Goal: Task Accomplishment & Management: Manage account settings

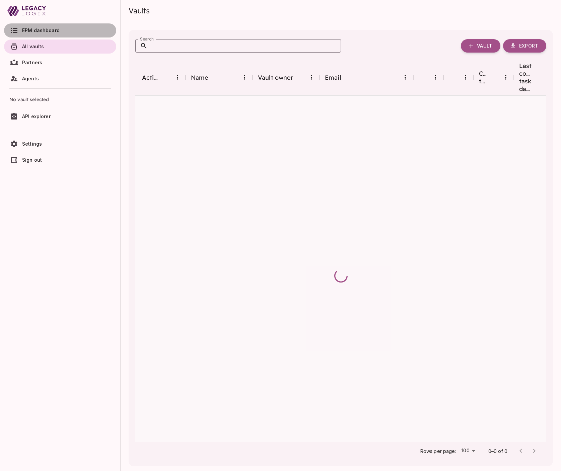
click at [42, 30] on span "EPM dashboard" at bounding box center [41, 30] width 38 height 6
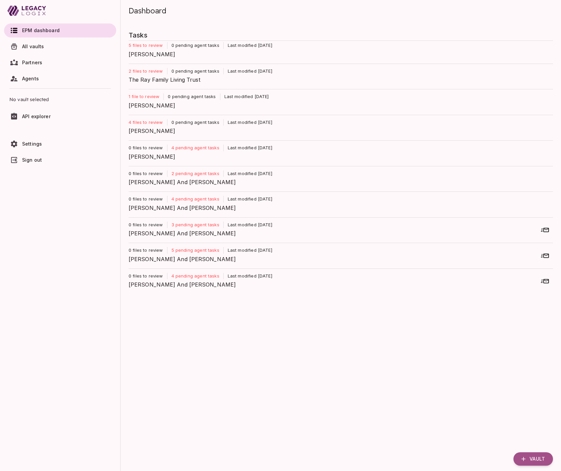
click at [150, 51] on span "[PERSON_NAME]" at bounding box center [338, 54] width 419 height 8
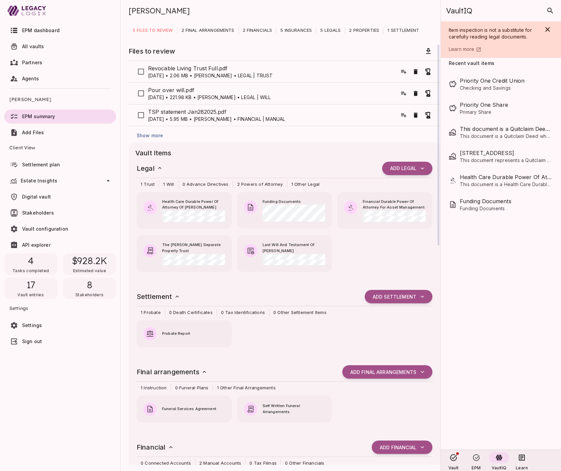
click at [154, 135] on span "Show more" at bounding box center [150, 136] width 26 height 6
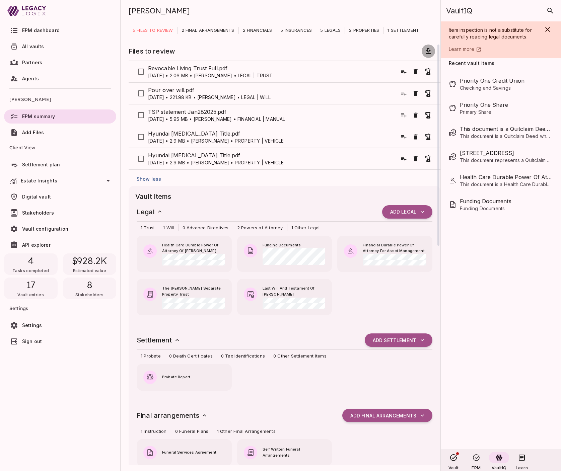
click at [427, 49] on icon "button" at bounding box center [428, 51] width 5 height 6
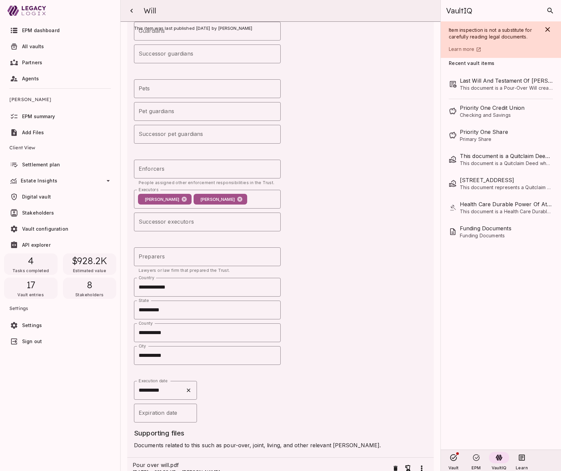
scroll to position [376, 0]
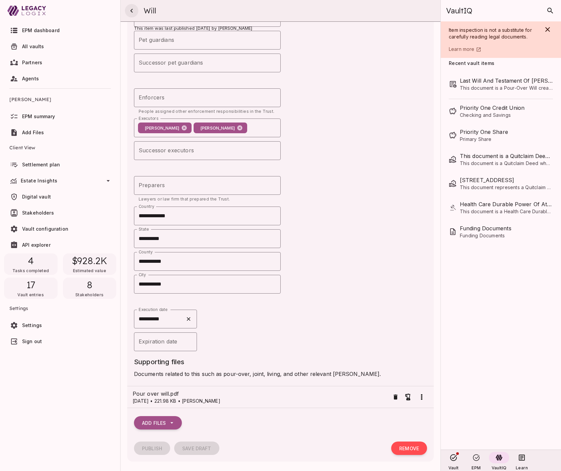
click at [131, 11] on icon "button" at bounding box center [131, 11] width 2 height 4
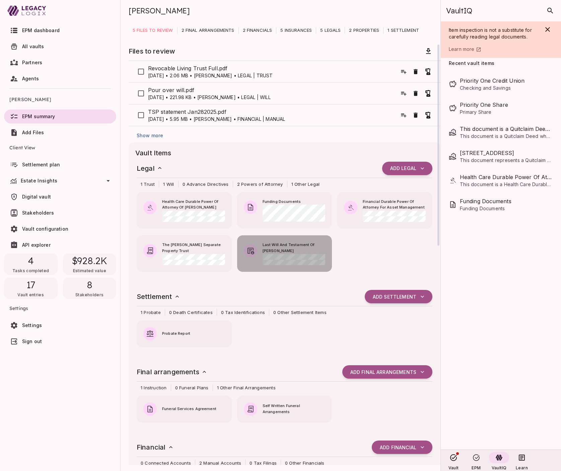
click at [278, 250] on span "Last Will And Testament Of [PERSON_NAME]" at bounding box center [294, 248] width 63 height 12
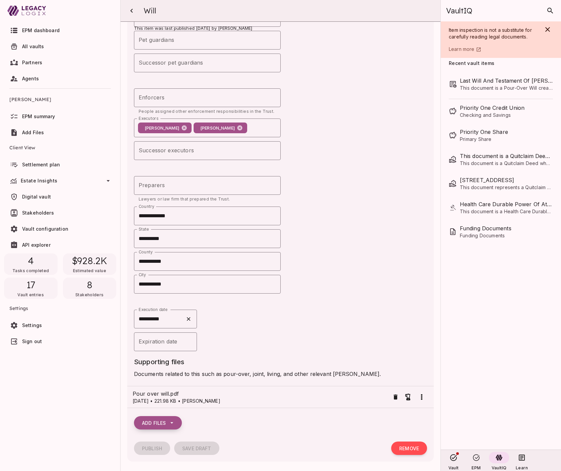
click at [173, 421] on icon "button" at bounding box center [171, 423] width 7 height 7
click at [174, 449] on span "Select from vault" at bounding box center [170, 450] width 45 height 8
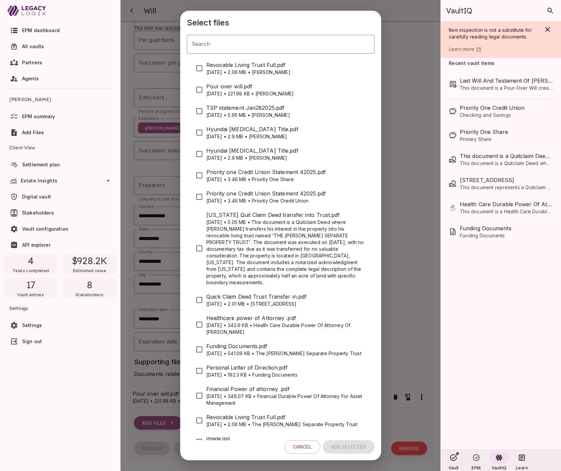
click at [235, 87] on span "Pour over will.pdf" at bounding box center [287, 86] width 163 height 8
click at [344, 448] on span "Add Selected" at bounding box center [348, 447] width 35 height 6
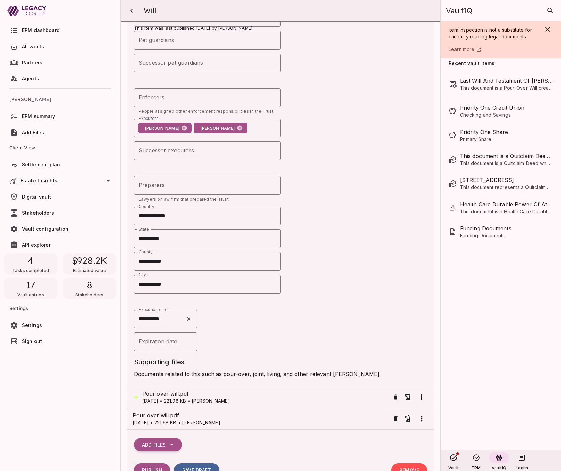
scroll to position [398, 0]
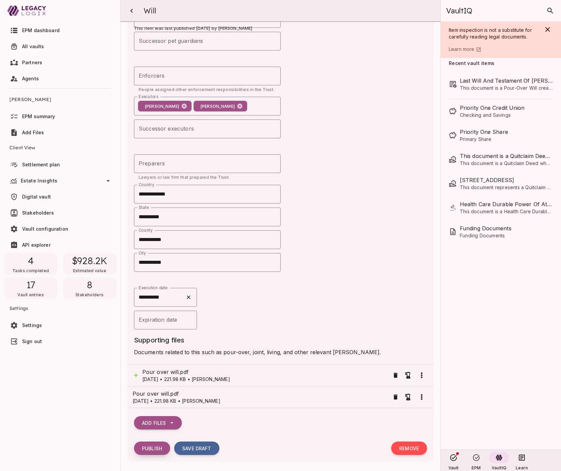
click at [153, 446] on span "Publish" at bounding box center [152, 449] width 20 height 6
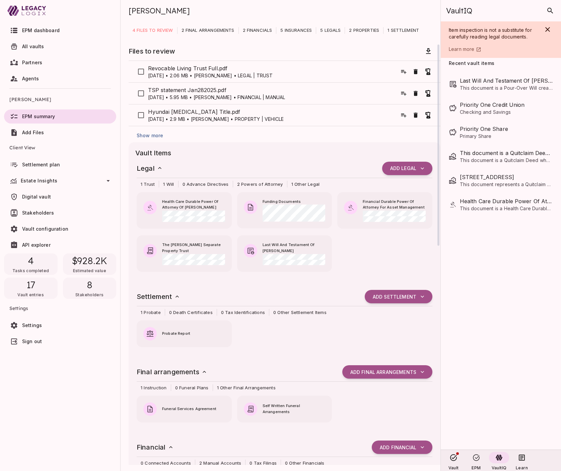
click at [156, 135] on span "Show more" at bounding box center [150, 136] width 26 height 6
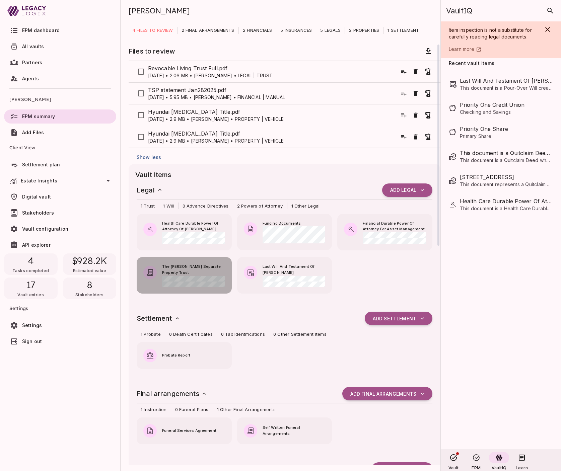
click at [192, 271] on span "The [PERSON_NAME] Separate Property Trust" at bounding box center [193, 270] width 63 height 12
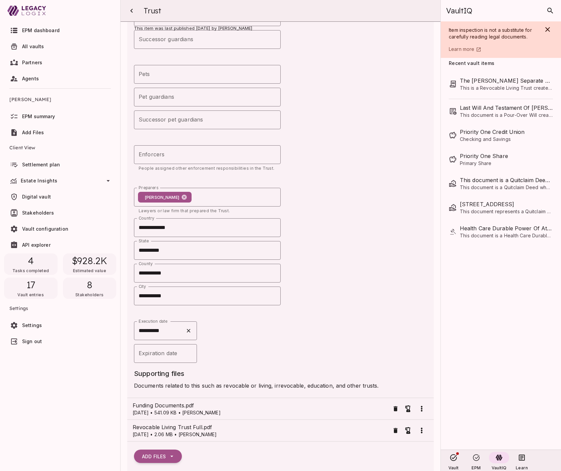
scroll to position [419, 0]
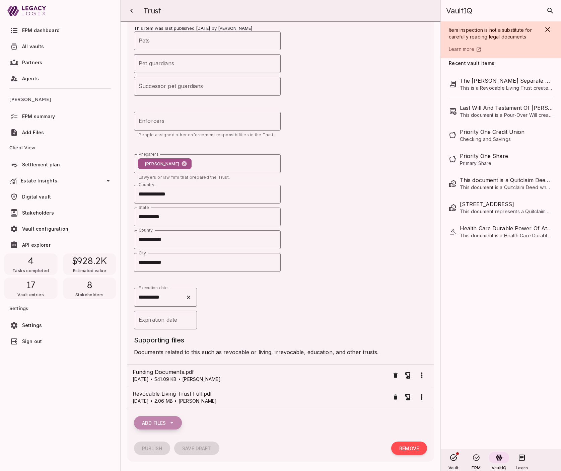
click at [169, 424] on icon "button" at bounding box center [171, 423] width 7 height 7
click at [166, 450] on span "Select from vault" at bounding box center [170, 450] width 45 height 8
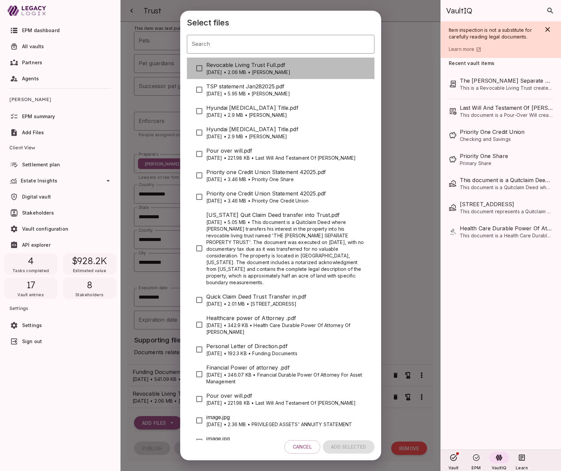
click at [228, 65] on span "Revocable Living Trust Full.pdf" at bounding box center [287, 65] width 163 height 8
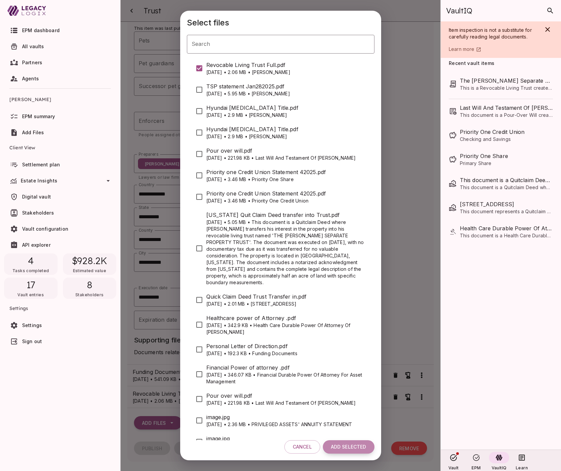
click at [343, 447] on span "Add Selected" at bounding box center [348, 447] width 35 height 6
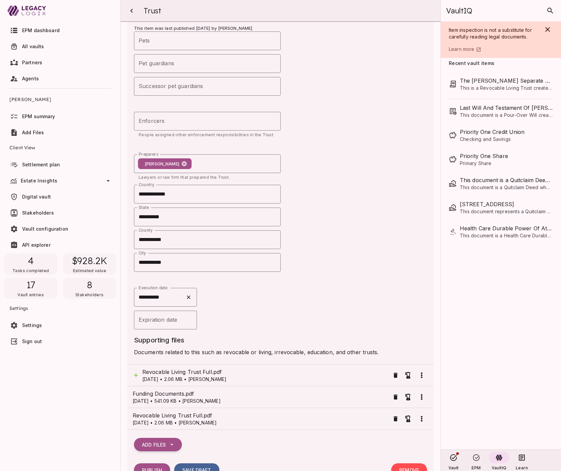
scroll to position [440, 0]
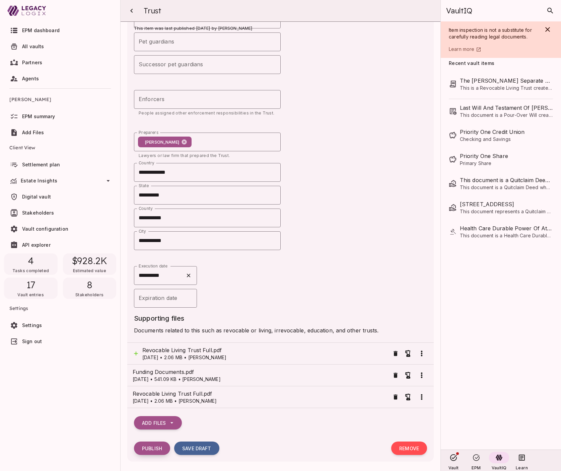
click at [152, 448] on span "Publish" at bounding box center [152, 449] width 20 height 6
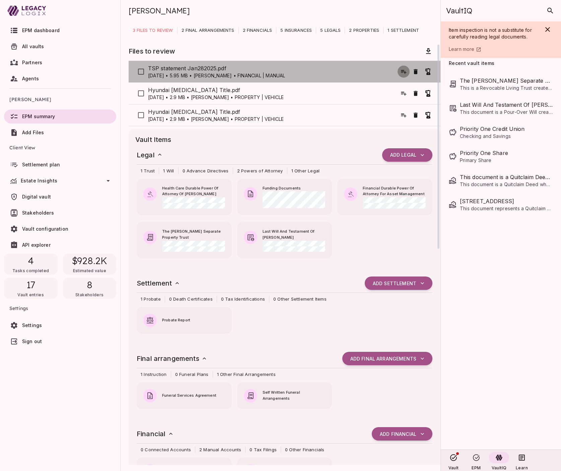
click at [404, 72] on icon "button" at bounding box center [403, 71] width 7 height 7
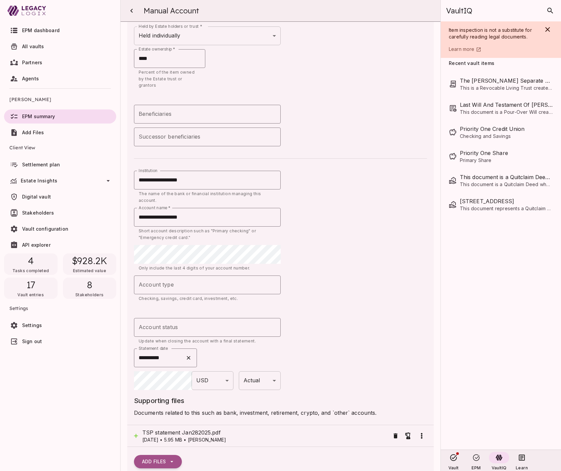
scroll to position [170, 0]
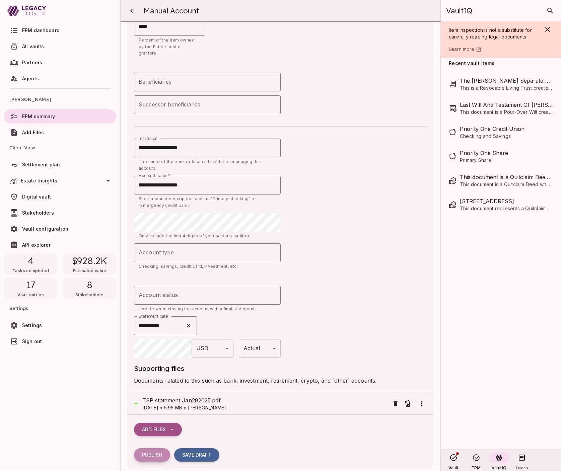
click at [153, 452] on span "Publish" at bounding box center [152, 455] width 20 height 6
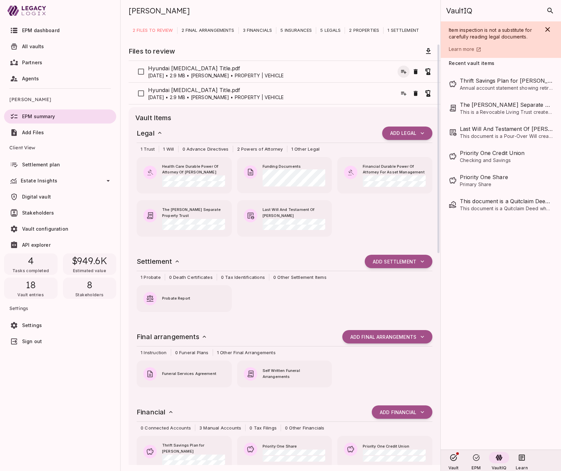
click at [403, 71] on icon "button" at bounding box center [403, 72] width 5 height 4
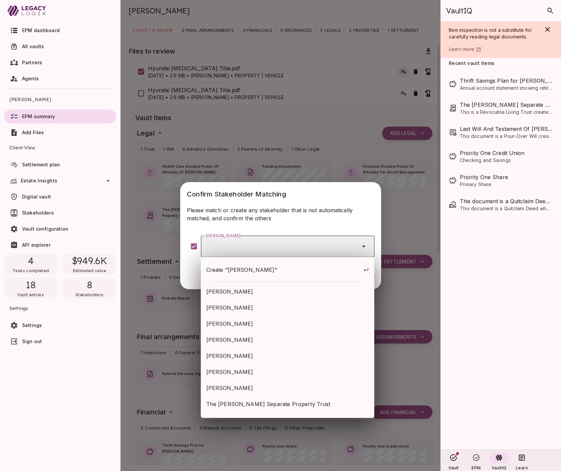
click at [259, 245] on input "[PERSON_NAME]" at bounding box center [278, 246] width 149 height 13
click at [256, 323] on span "[PERSON_NAME]" at bounding box center [287, 324] width 163 height 8
type input "**********"
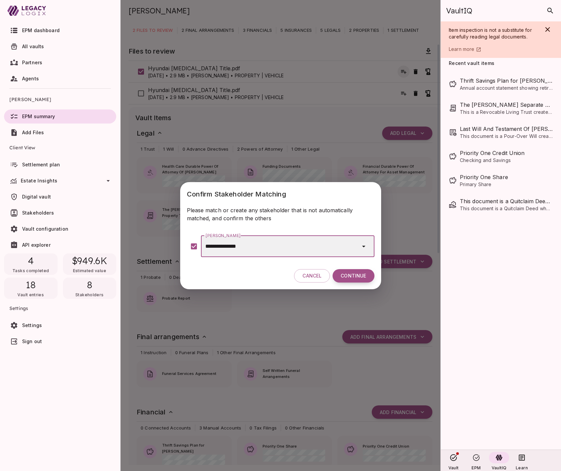
click at [350, 273] on span "Continue" at bounding box center [353, 276] width 25 height 6
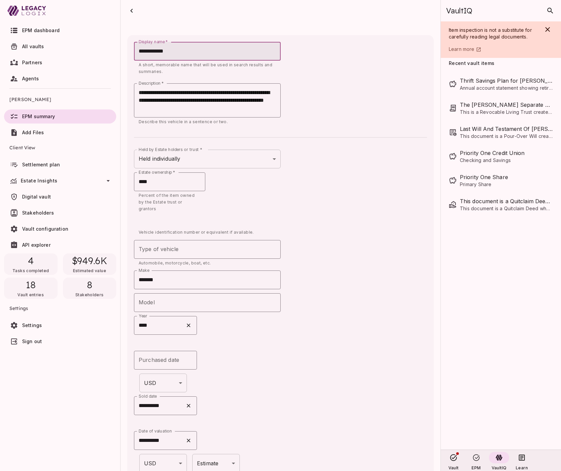
type input "**********"
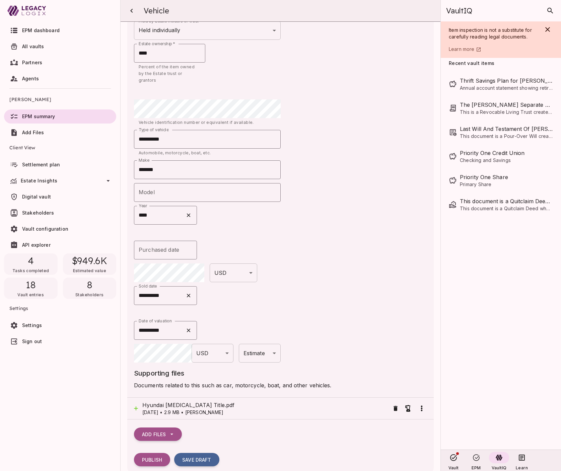
scroll to position [133, 0]
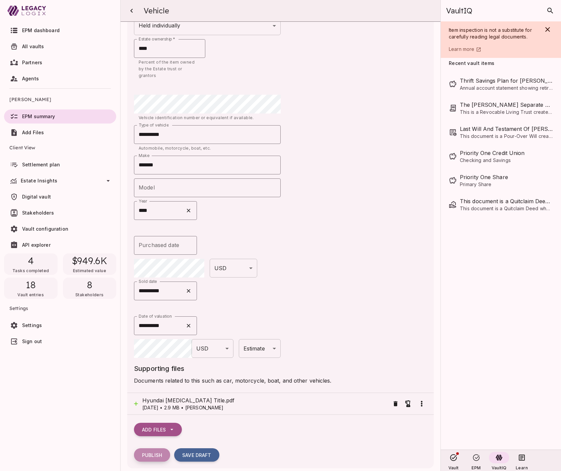
click at [157, 452] on span "Publish" at bounding box center [152, 455] width 20 height 6
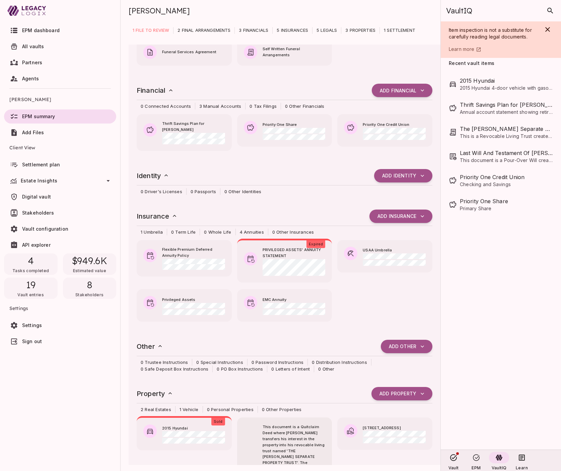
scroll to position [0, 0]
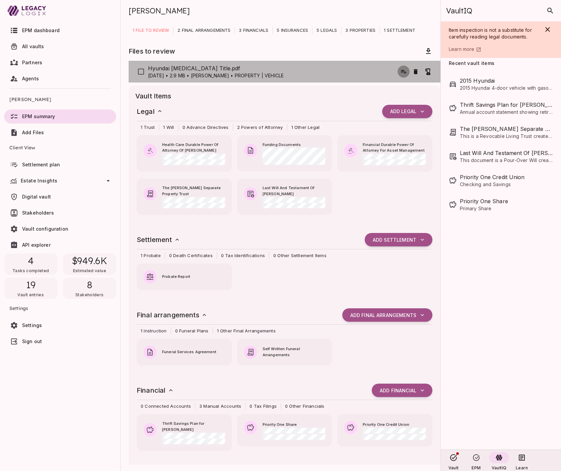
click at [402, 71] on icon "button" at bounding box center [403, 72] width 5 height 4
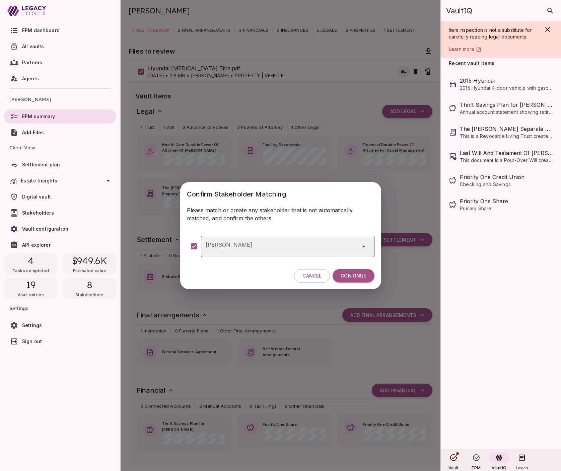
click at [262, 245] on input "[PERSON_NAME]" at bounding box center [278, 246] width 149 height 13
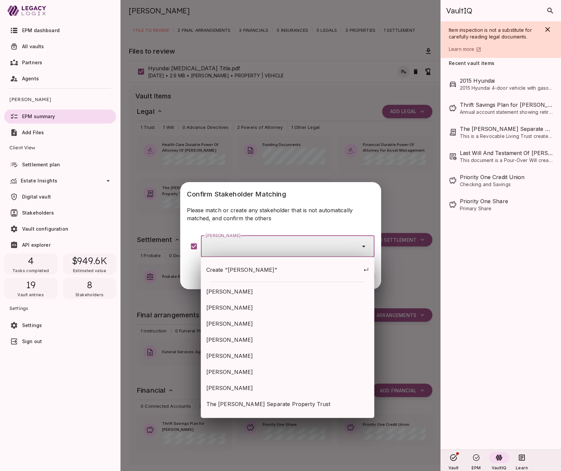
click at [250, 322] on span "[PERSON_NAME]" at bounding box center [287, 324] width 163 height 8
type input "**********"
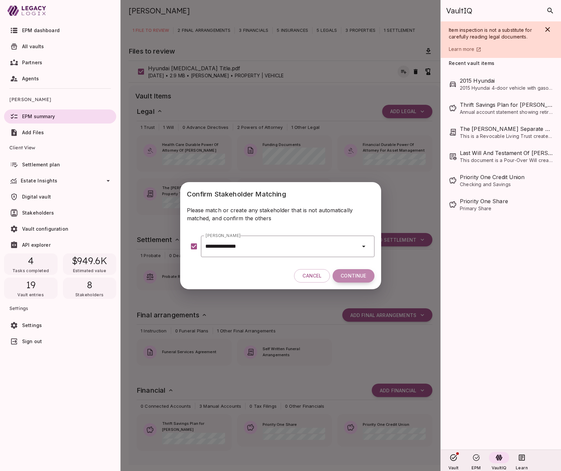
click at [351, 278] on span "Continue" at bounding box center [353, 276] width 25 height 6
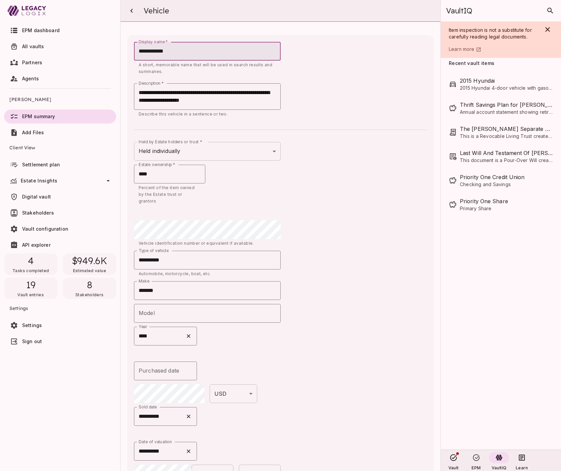
scroll to position [126, 0]
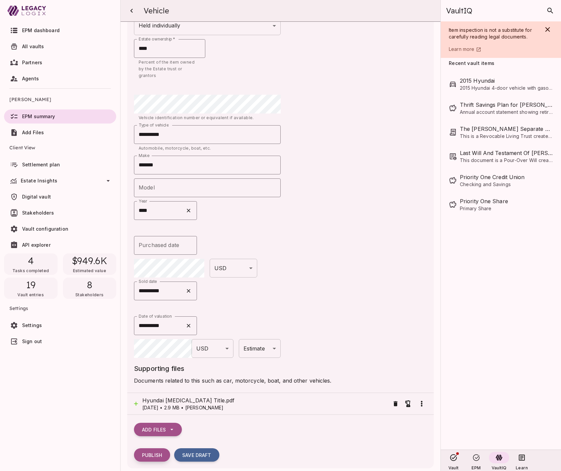
click at [154, 452] on span "Publish" at bounding box center [152, 455] width 20 height 6
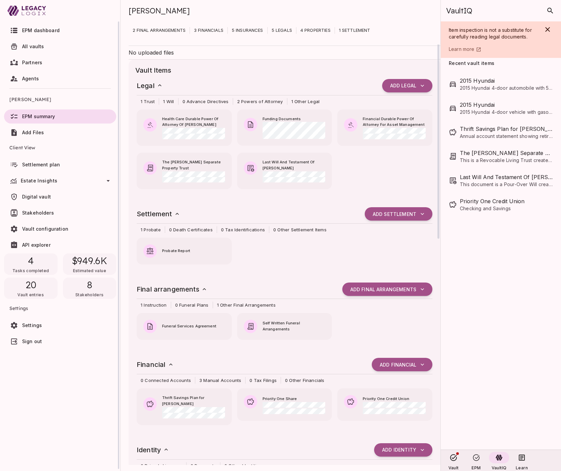
scroll to position [0, 0]
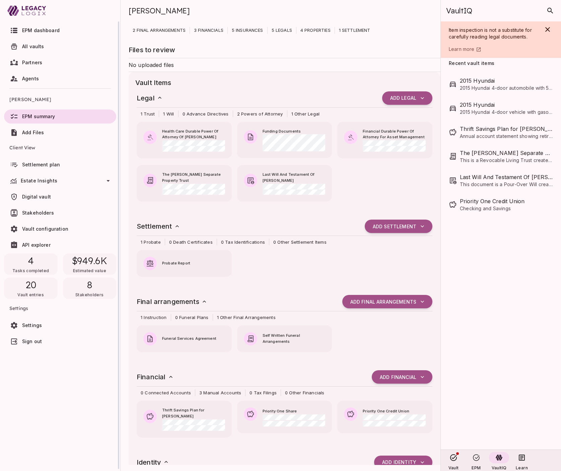
click at [45, 211] on span "Stakeholders" at bounding box center [38, 213] width 32 height 6
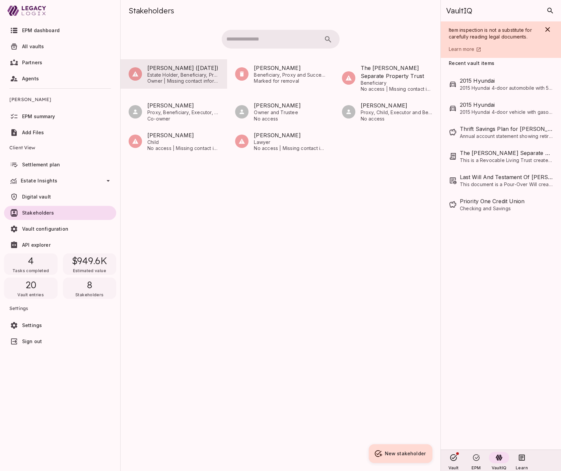
click at [180, 81] on span "Owner | Missing contact information" at bounding box center [183, 81] width 72 height 6
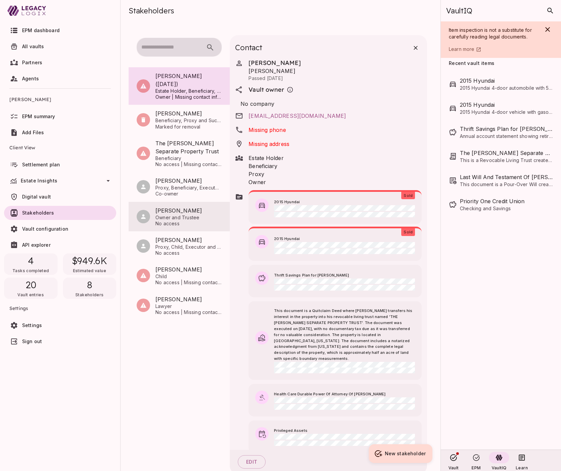
click at [185, 215] on span "Owner and Trustee" at bounding box center [188, 218] width 66 height 6
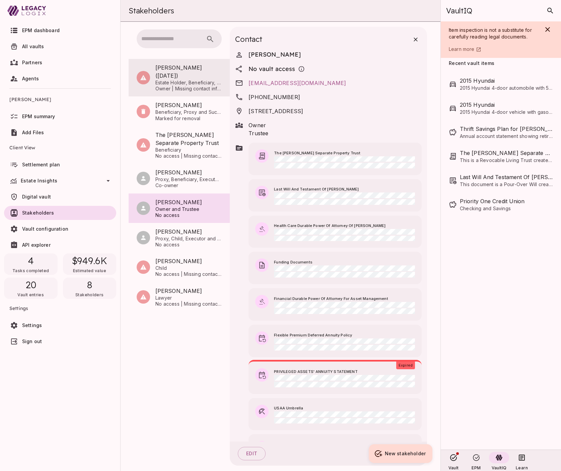
click at [175, 69] on span "[PERSON_NAME] ([DATE])" at bounding box center [188, 72] width 66 height 16
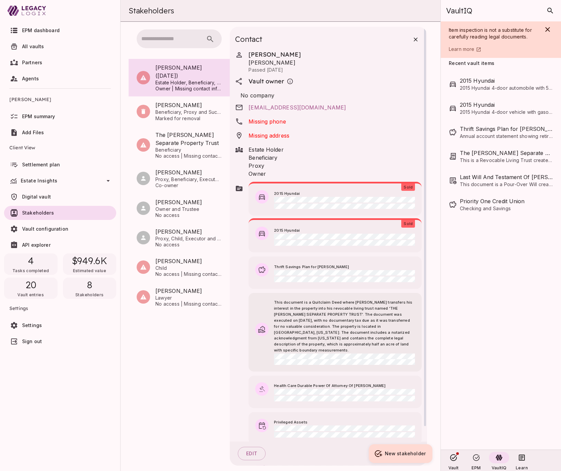
scroll to position [0, 0]
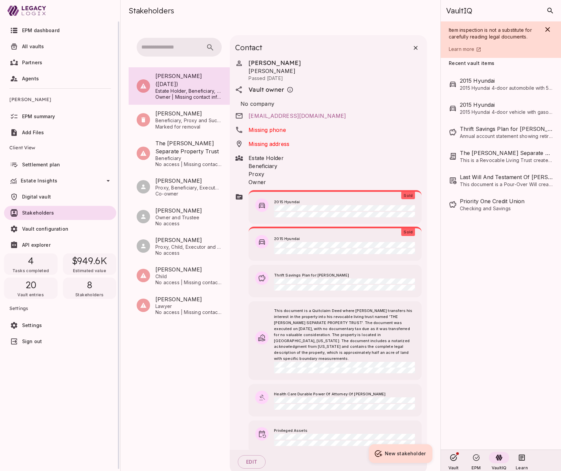
click at [48, 195] on span "Digital vault" at bounding box center [36, 197] width 29 height 6
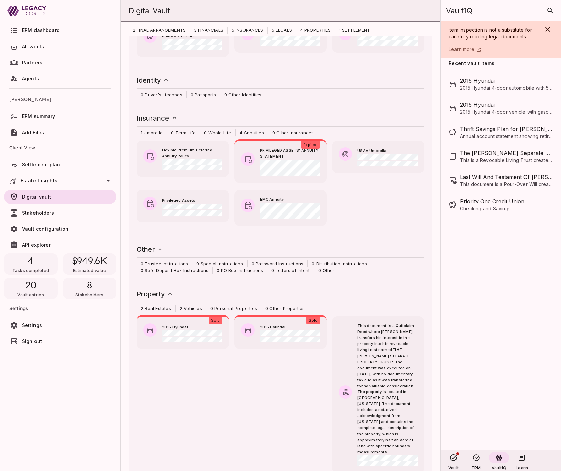
scroll to position [438, 0]
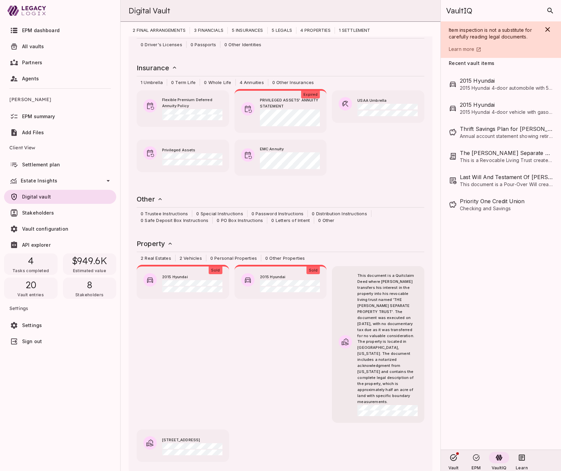
click at [378, 304] on span "This document is a Quitclaim Deed where [PERSON_NAME] transfers his interest in…" at bounding box center [387, 339] width 60 height 132
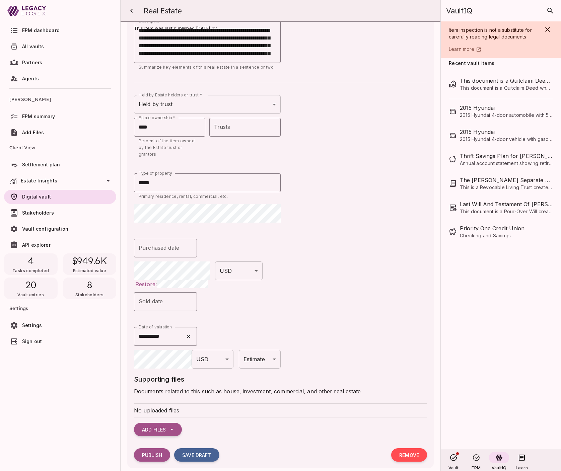
scroll to position [0, 0]
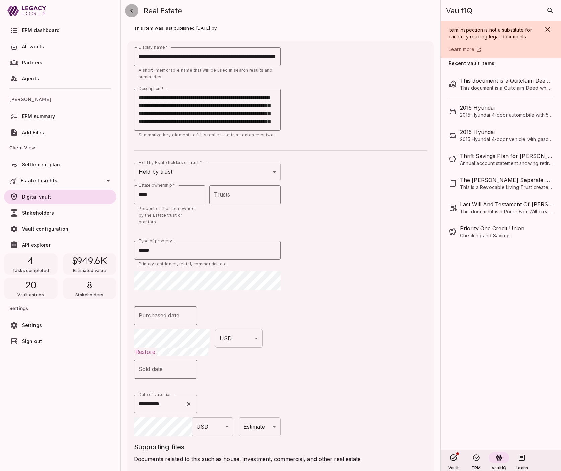
click at [132, 10] on icon "button" at bounding box center [132, 11] width 8 height 8
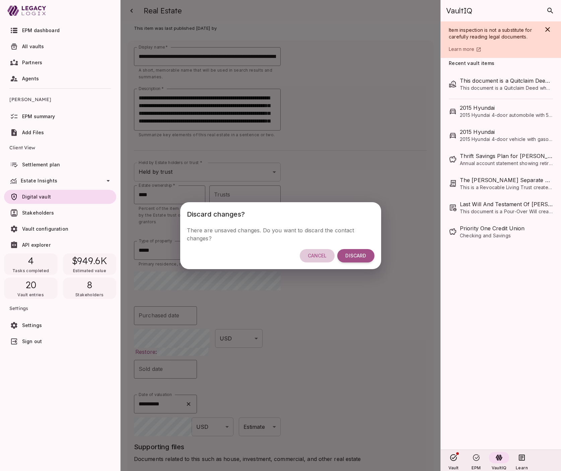
click at [315, 255] on span "Cancel" at bounding box center [317, 256] width 19 height 6
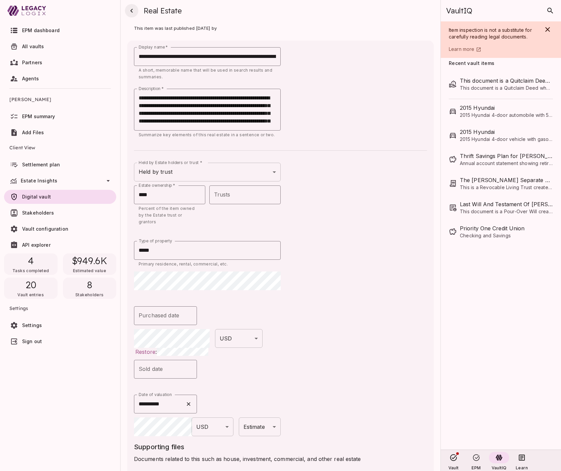
click at [131, 12] on icon "button" at bounding box center [132, 11] width 8 height 8
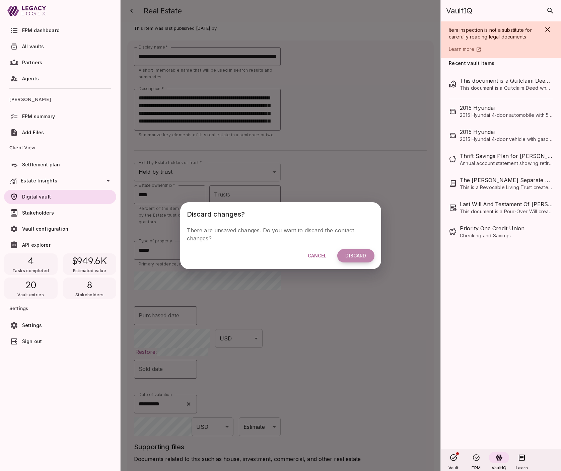
click at [356, 251] on button "Discard" at bounding box center [355, 255] width 37 height 13
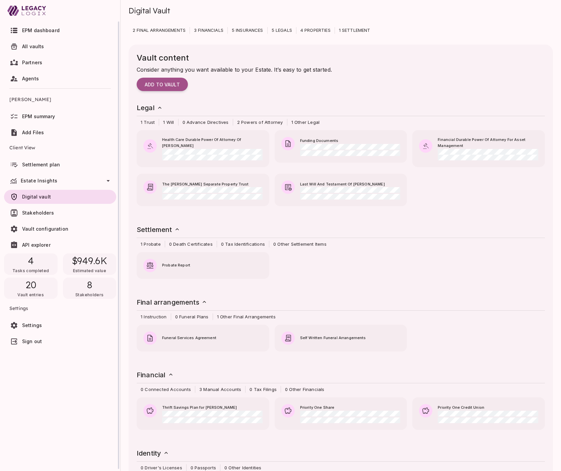
click at [47, 29] on span "EPM dashboard" at bounding box center [41, 30] width 38 height 6
